Goal: Task Accomplishment & Management: Use online tool/utility

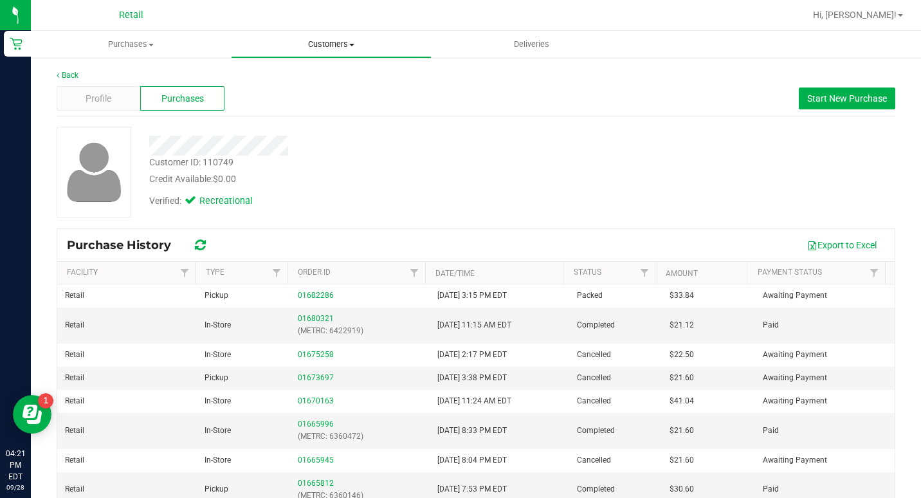
click at [340, 42] on span "Customers" at bounding box center [331, 45] width 199 height 12
click at [308, 77] on span "All customers" at bounding box center [277, 77] width 93 height 11
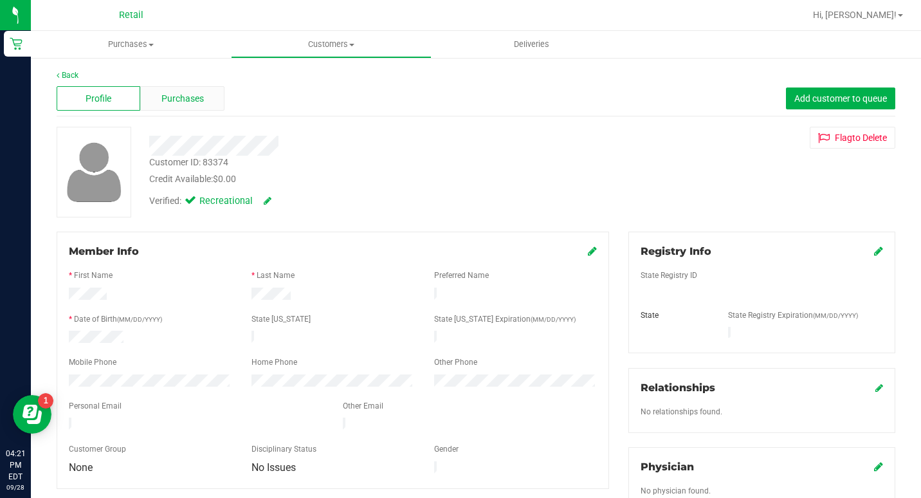
click at [206, 105] on div "Purchases" at bounding box center [182, 98] width 84 height 24
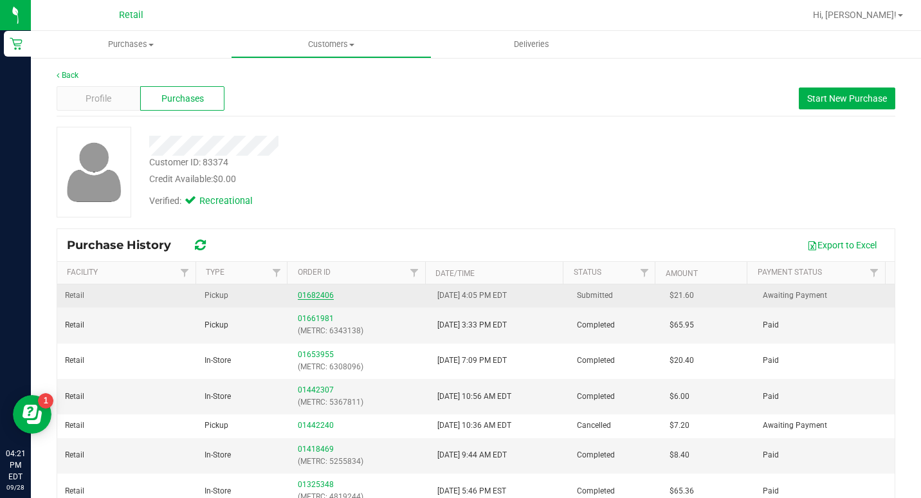
click at [306, 297] on link "01682406" at bounding box center [316, 295] width 36 height 9
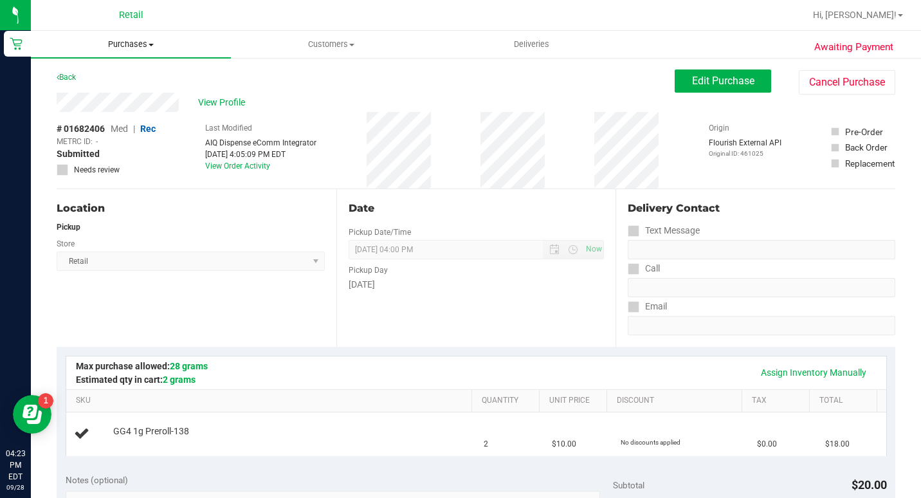
click at [140, 42] on span "Purchases" at bounding box center [131, 45] width 200 height 12
click at [115, 79] on span "Summary of purchases" at bounding box center [97, 77] width 132 height 11
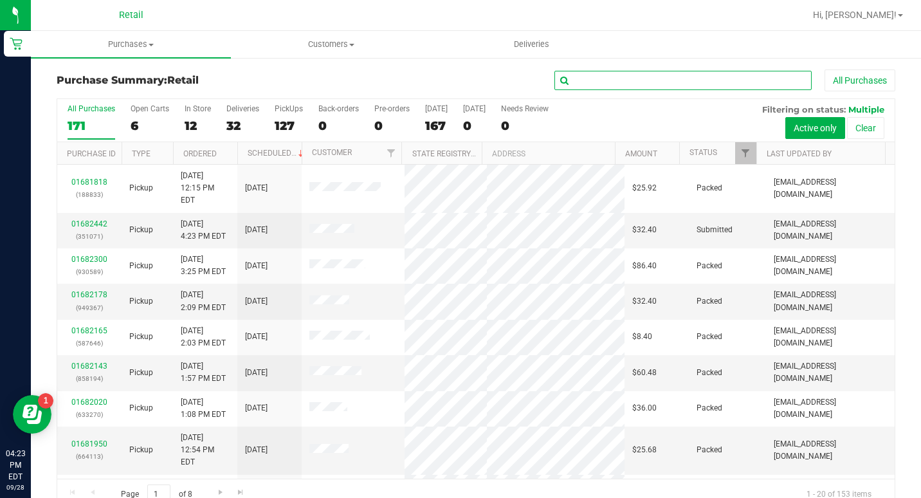
click at [691, 89] on input "text" at bounding box center [683, 80] width 257 height 19
type input "153991"
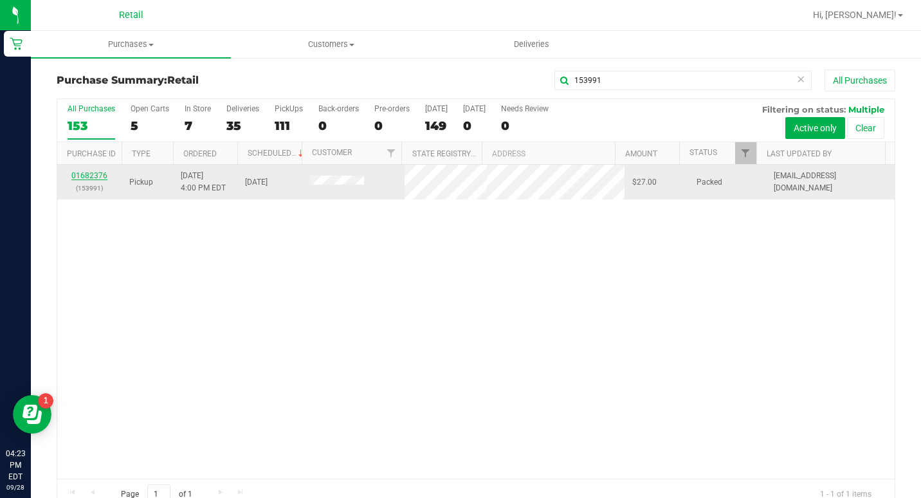
click at [89, 177] on link "01682376" at bounding box center [89, 175] width 36 height 9
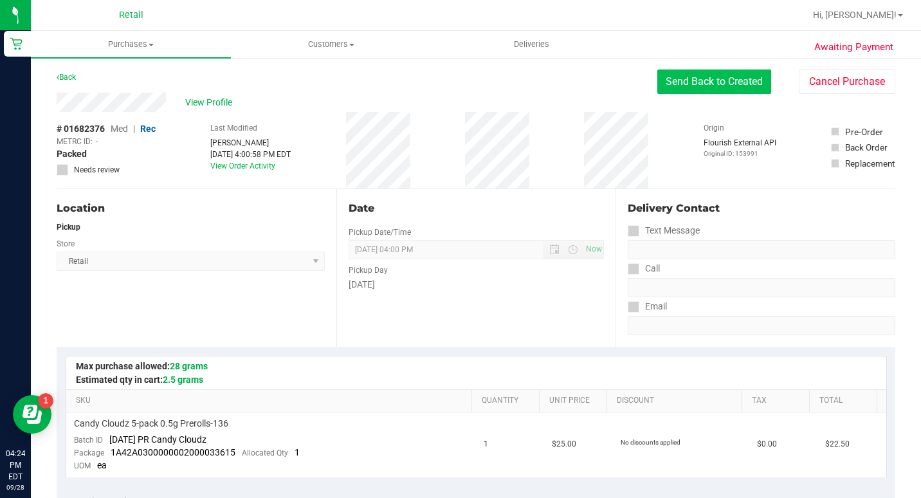
click at [680, 79] on button "Send Back to Created" at bounding box center [715, 81] width 114 height 24
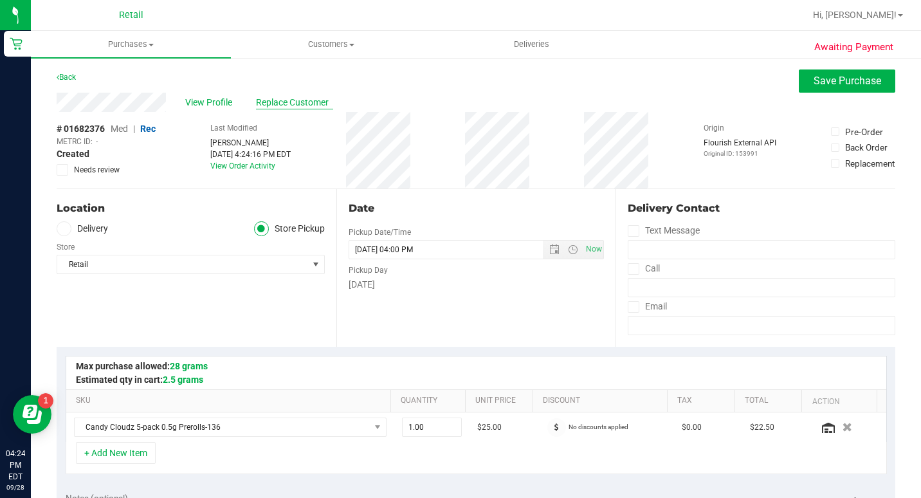
click at [283, 100] on span "Replace Customer" at bounding box center [294, 103] width 77 height 14
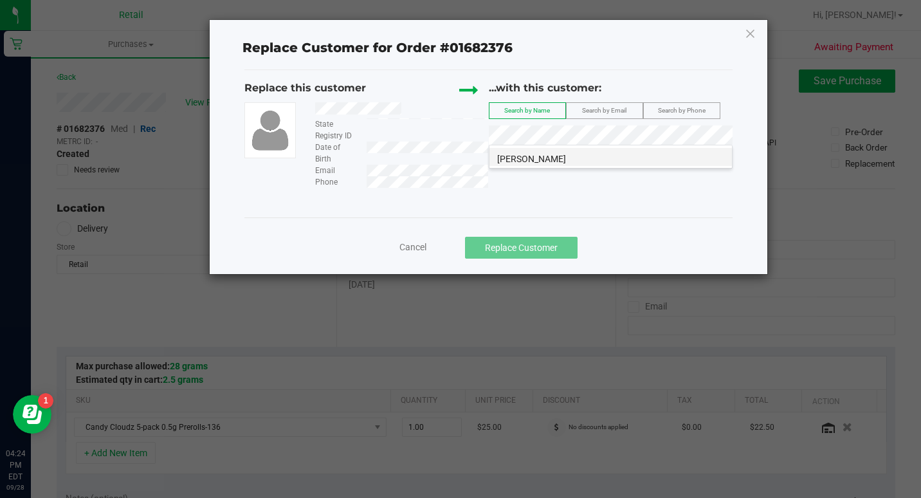
click at [574, 150] on li "[PERSON_NAME]" at bounding box center [611, 157] width 243 height 18
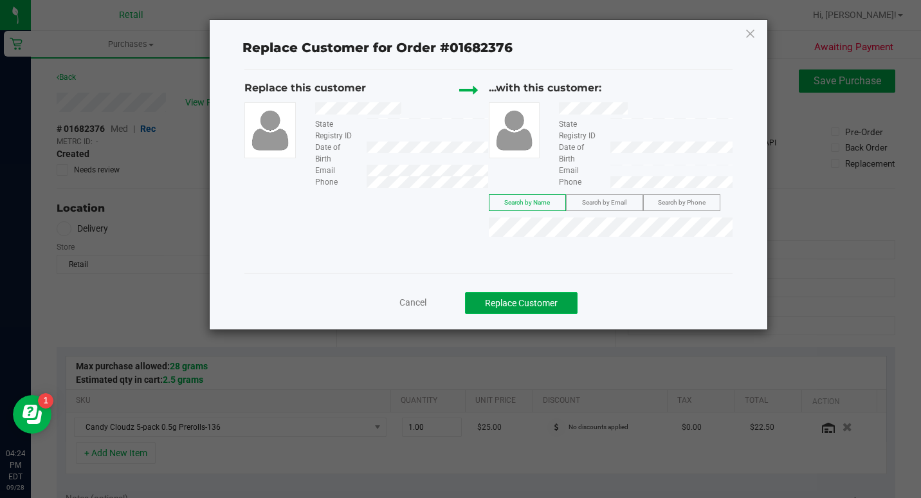
click at [541, 300] on button "Replace Customer" at bounding box center [521, 303] width 113 height 22
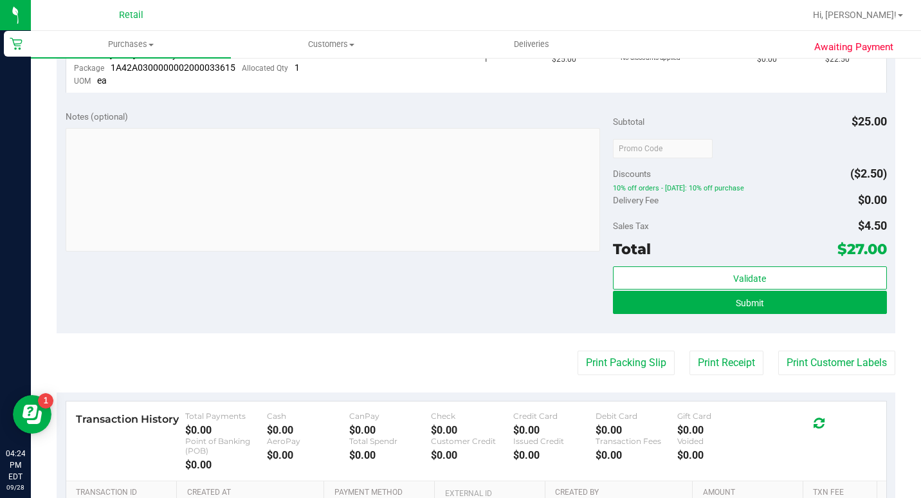
scroll to position [386, 0]
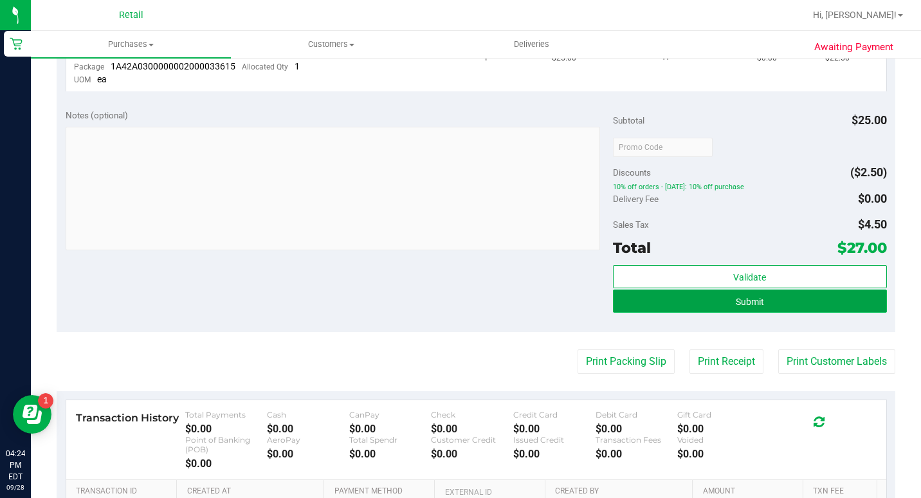
click at [736, 301] on span "Submit" at bounding box center [750, 302] width 28 height 10
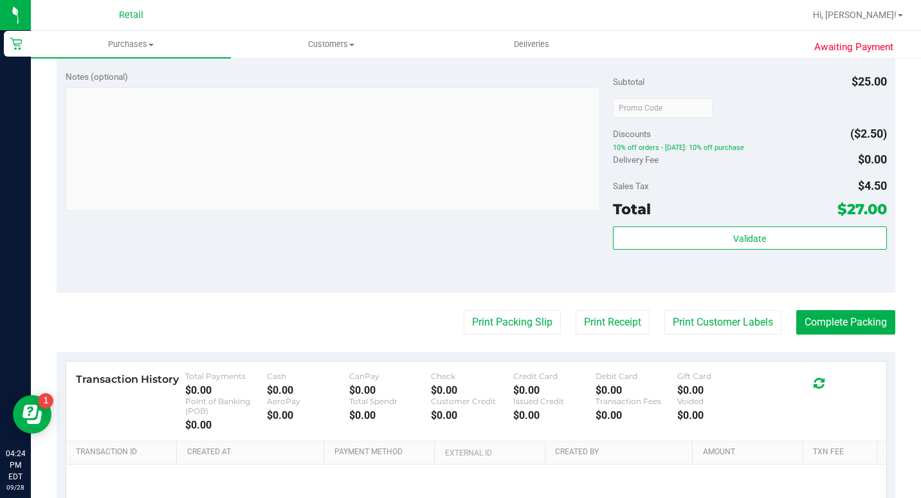
scroll to position [450, 0]
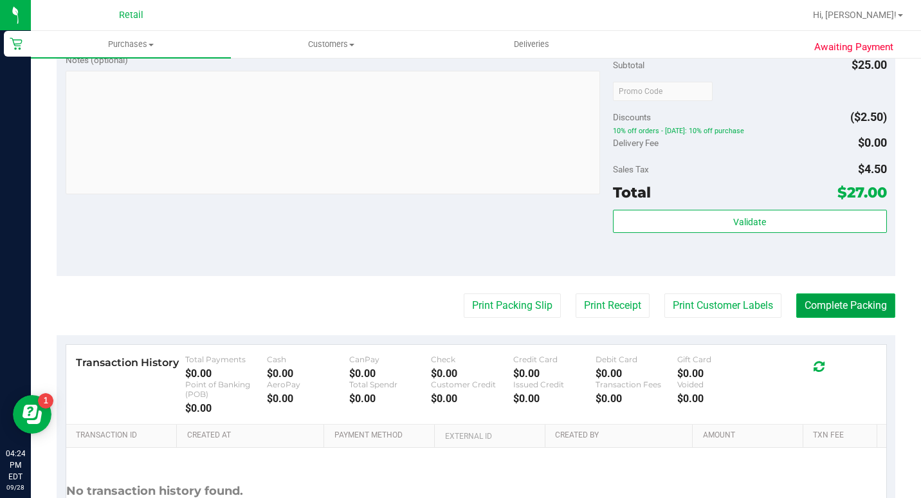
click at [821, 318] on button "Complete Packing" at bounding box center [846, 305] width 99 height 24
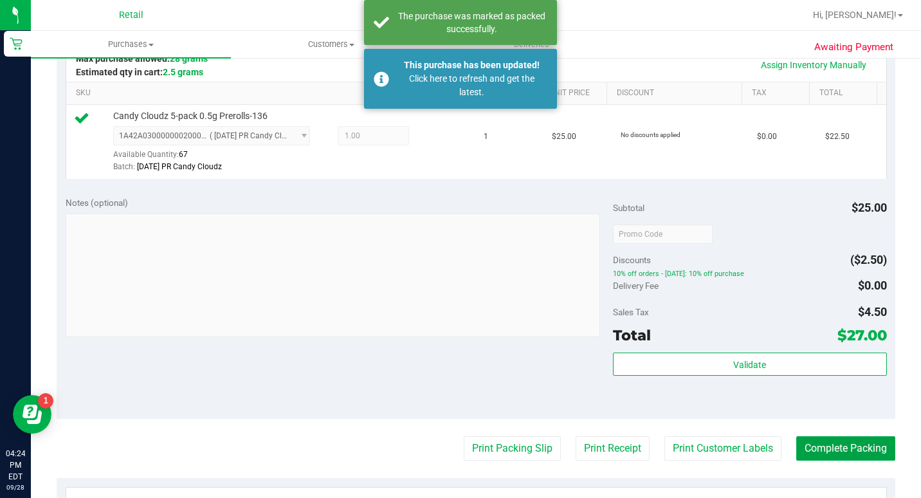
scroll to position [129, 0]
